Goal: Task Accomplishment & Management: Use online tool/utility

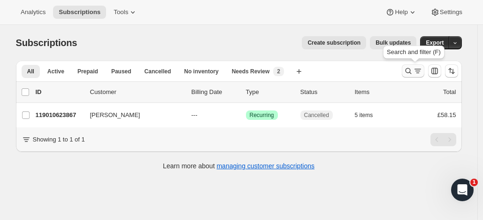
click at [410, 68] on icon "Search and filter results" at bounding box center [408, 70] width 9 height 9
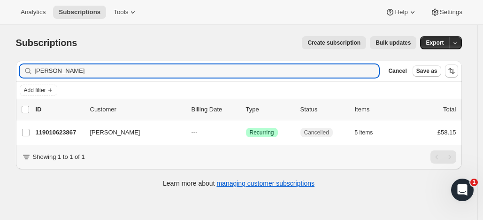
drag, startPoint x: 80, startPoint y: 71, endPoint x: 24, endPoint y: 73, distance: 55.9
click at [24, 73] on div "[PERSON_NAME] Clear" at bounding box center [200, 70] width 360 height 13
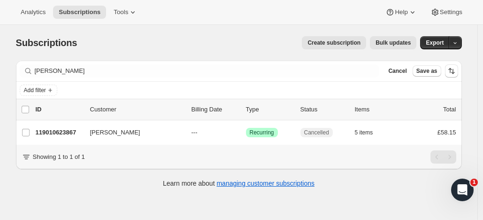
click at [24, 73] on div "[PERSON_NAME] Clear" at bounding box center [200, 70] width 360 height 13
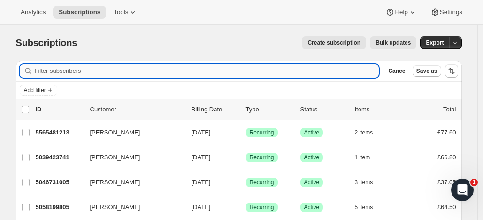
click at [86, 67] on input "Filter subscribers" at bounding box center [207, 70] width 345 height 13
paste input "[PERSON_NAME]"
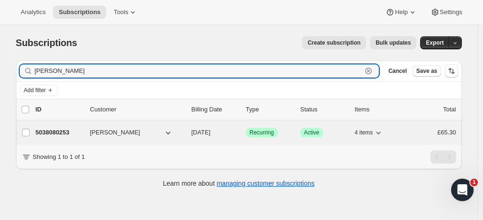
type input "[PERSON_NAME]"
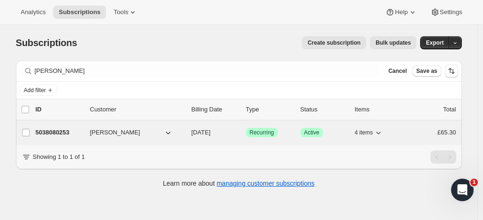
click at [64, 130] on p "5038080253" at bounding box center [59, 132] width 47 height 9
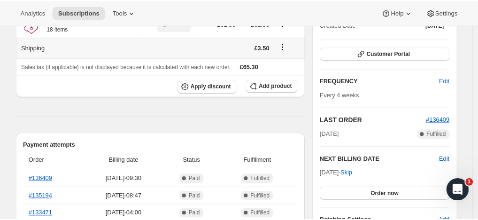
scroll to position [123, 0]
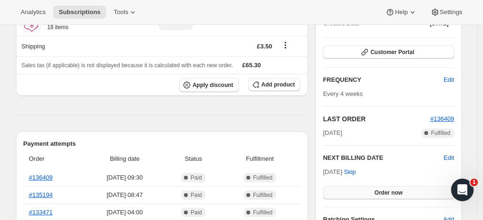
click at [359, 188] on button "Order now" at bounding box center [388, 192] width 131 height 13
click at [359, 188] on button "Click to confirm" at bounding box center [388, 192] width 131 height 13
